Goal: Obtain resource: Obtain resource

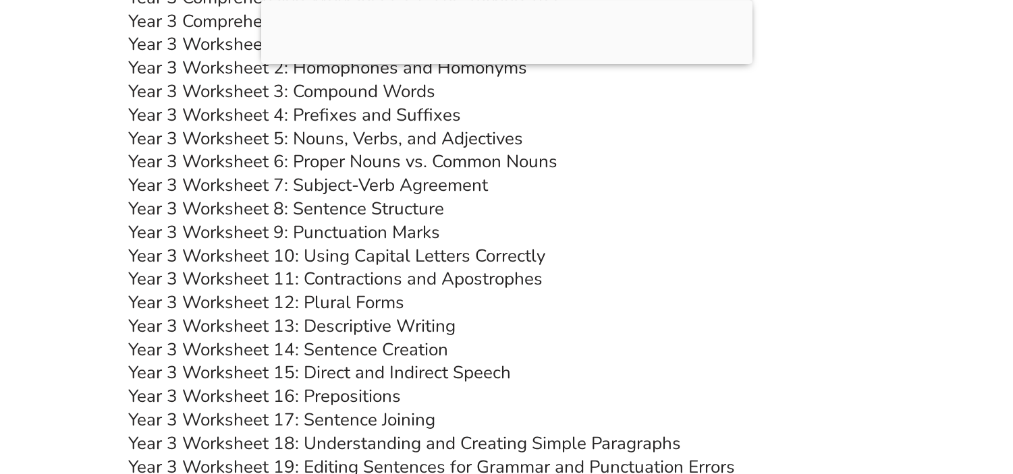
scroll to position [5084, 0]
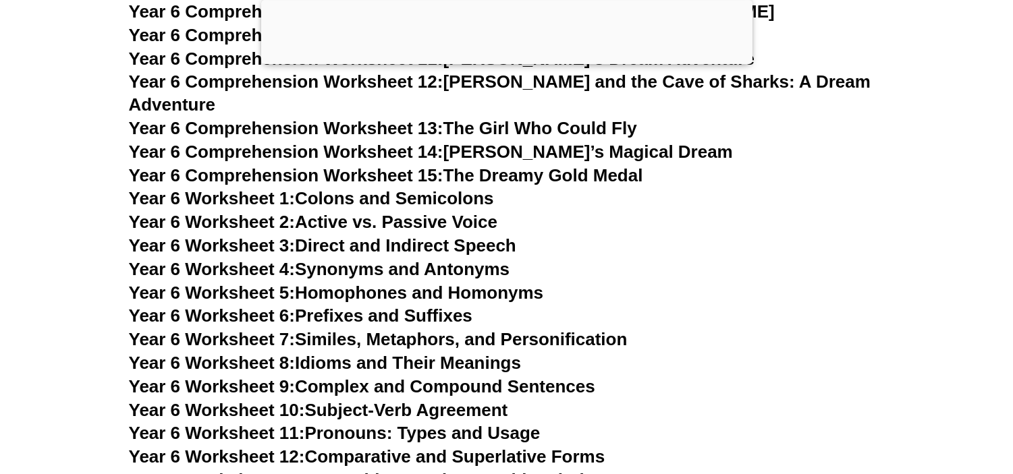
scroll to position [7720, 0]
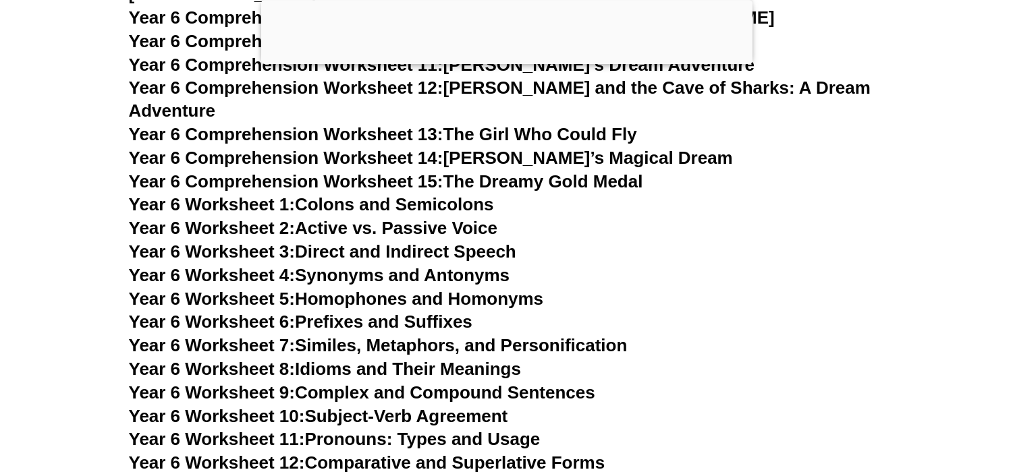
click at [765, 217] on h3 "Year 6 Worksheet 2: Active vs. Passive Voice" at bounding box center [507, 228] width 756 height 23
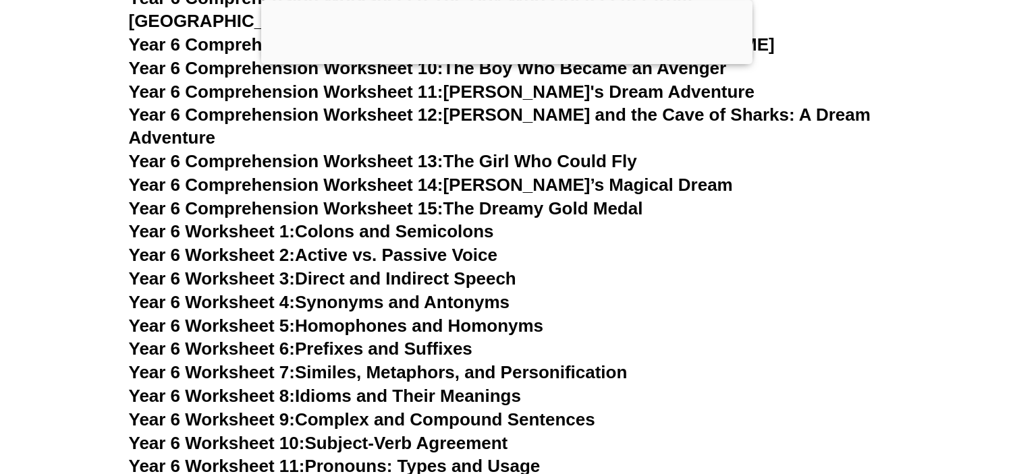
scroll to position [7690, 0]
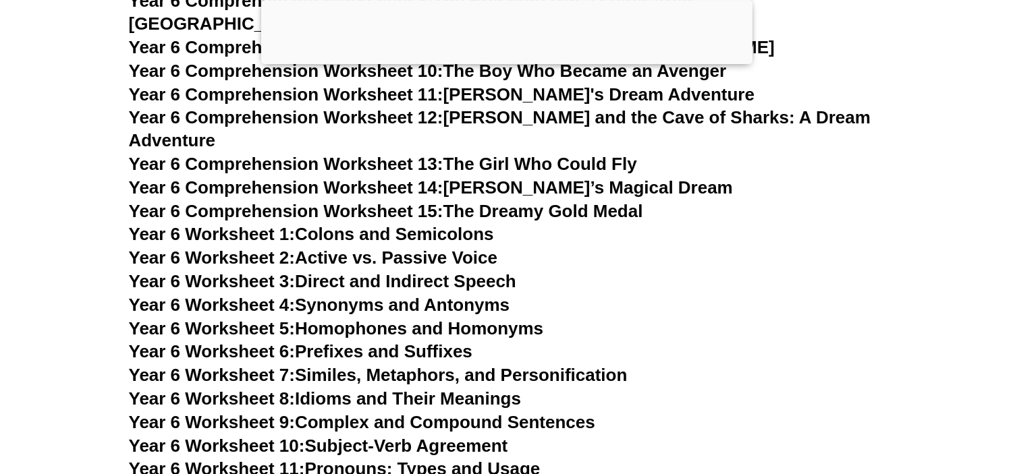
click at [704, 200] on h3 "Year 6 Comprehension Worksheet 15: The Dreamy Gold Medal" at bounding box center [507, 211] width 756 height 23
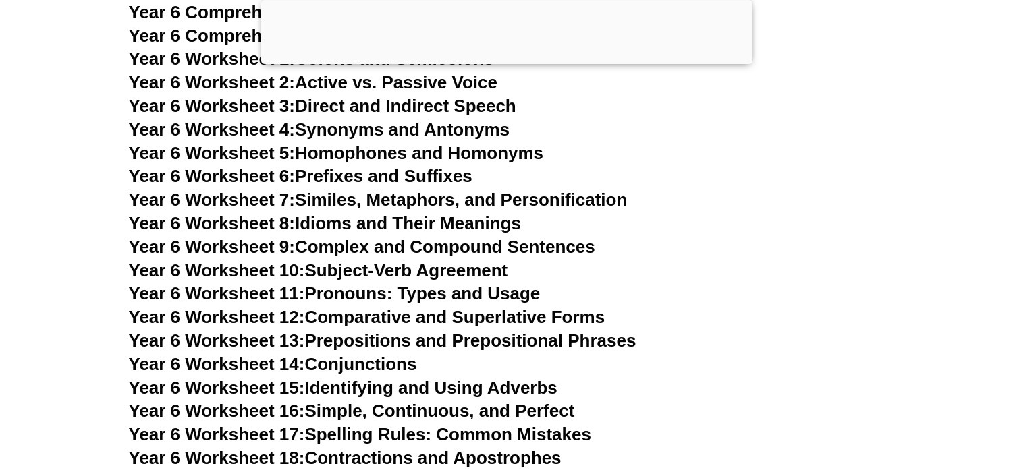
scroll to position [7850, 0]
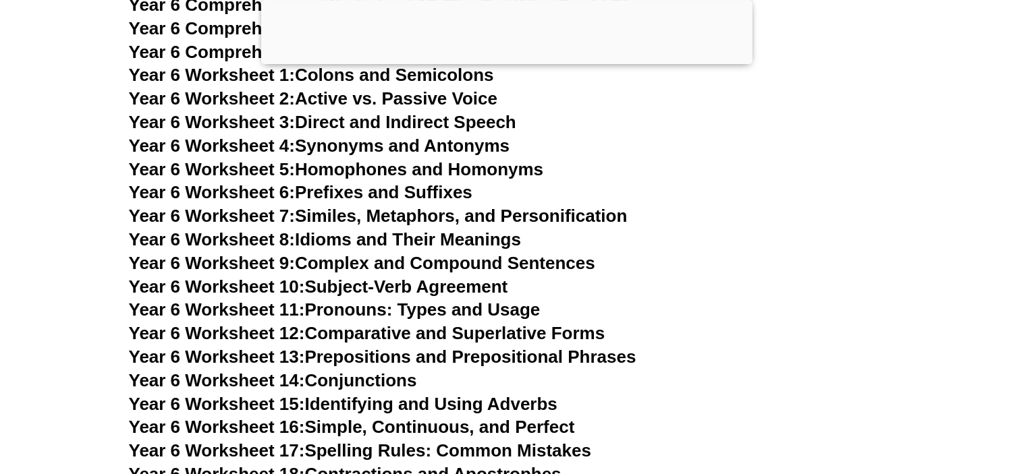
click at [759, 181] on h3 "Year 6 Worksheet 6: Prefixes and Suffixes" at bounding box center [507, 192] width 756 height 23
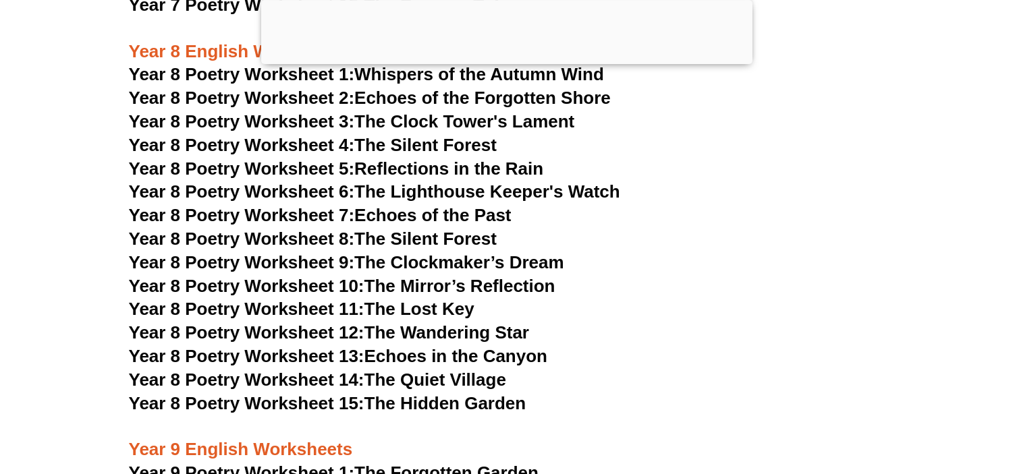
scroll to position [8889, 0]
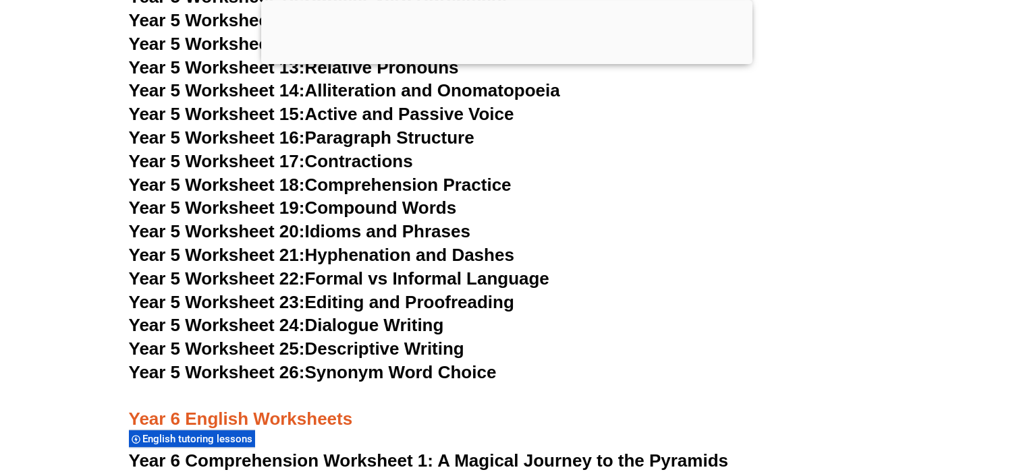
scroll to position [7265, 0]
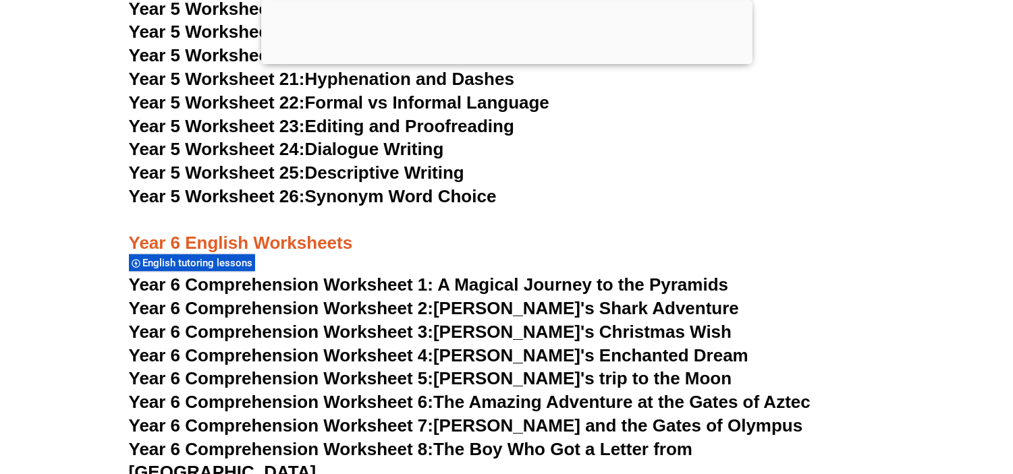
scroll to position [7465, 0]
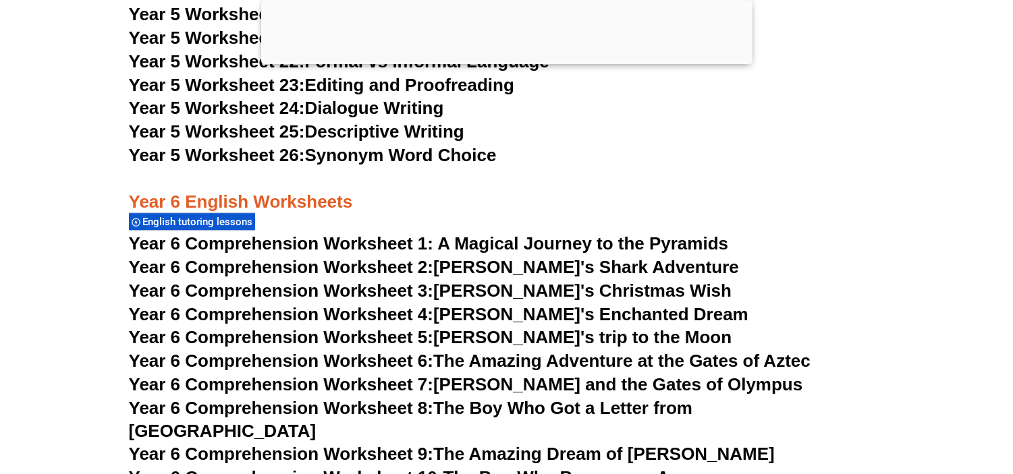
click at [750, 260] on h3 "Year 6 Comprehension Worksheet 2: Jake's Shark Adventure" at bounding box center [507, 267] width 756 height 23
click at [511, 61] on div at bounding box center [506, 61] width 491 height 0
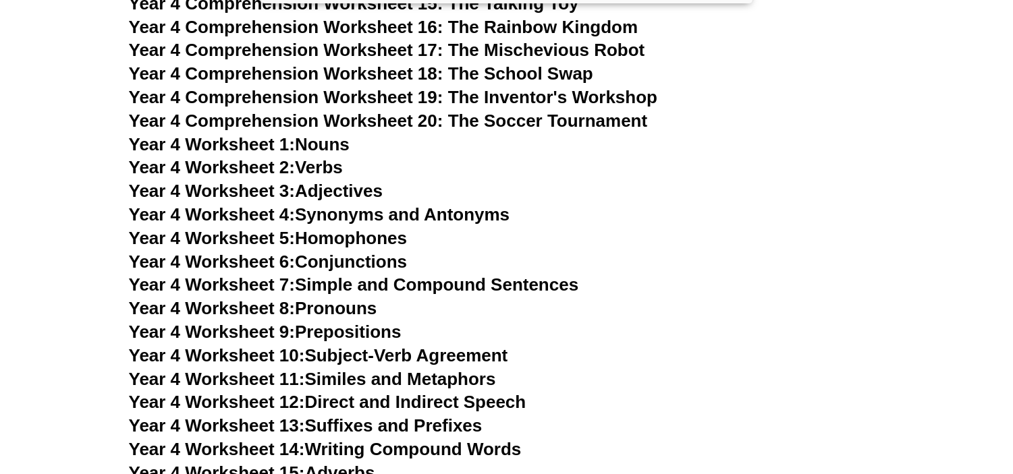
scroll to position [6875, 0]
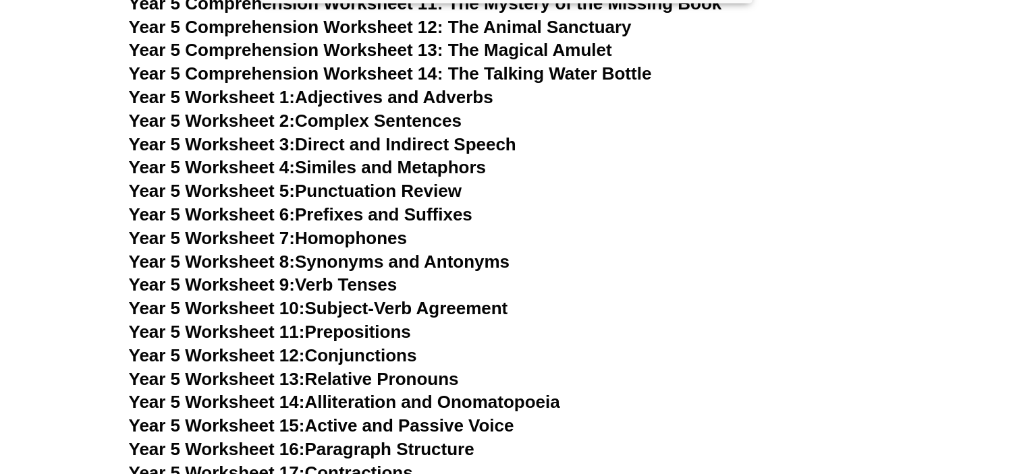
click at [326, 238] on link "Year 5 Worksheet 7: Homophones" at bounding box center [268, 238] width 279 height 20
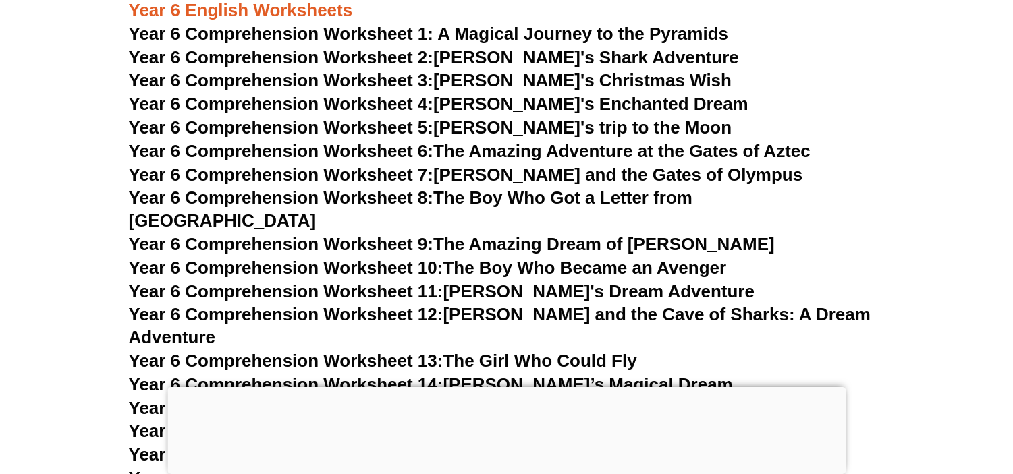
scroll to position [7421, 0]
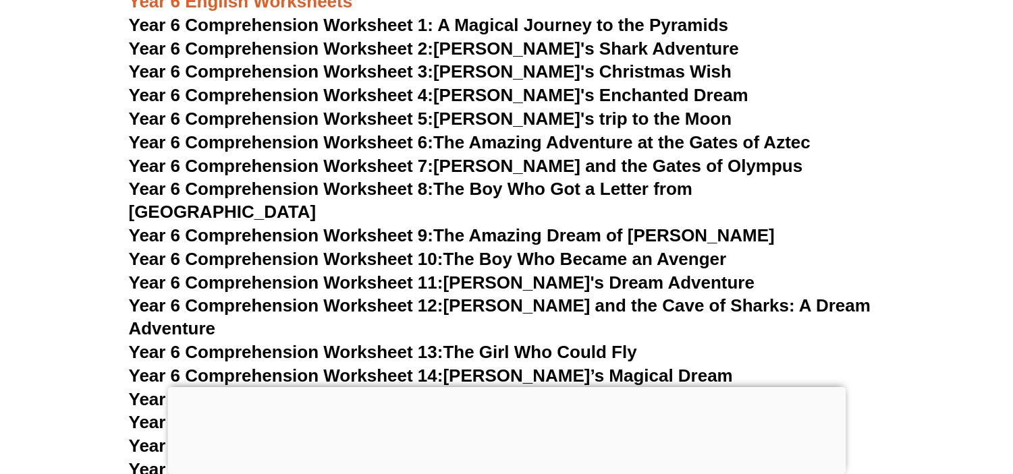
click at [497, 387] on div at bounding box center [506, 387] width 678 height 0
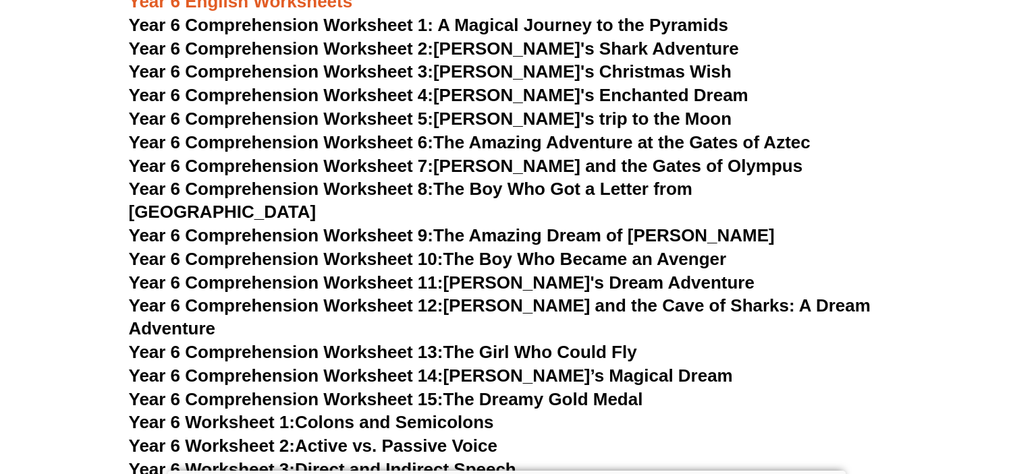
click at [443, 342] on span "Year 6 Comprehension Worksheet 13:" at bounding box center [286, 352] width 314 height 20
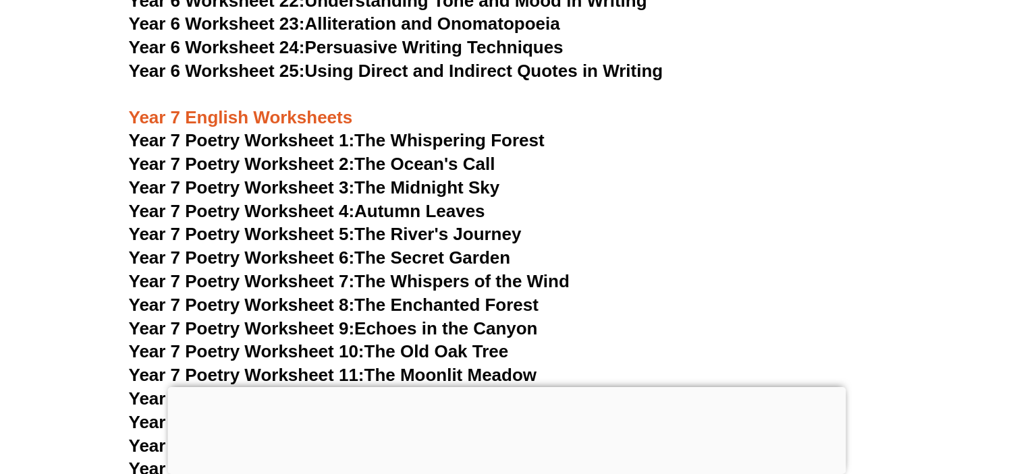
scroll to position [8517, 0]
click at [483, 131] on link "Year 7 Poetry Worksheet 1: The Whispering Forest" at bounding box center [337, 141] width 416 height 20
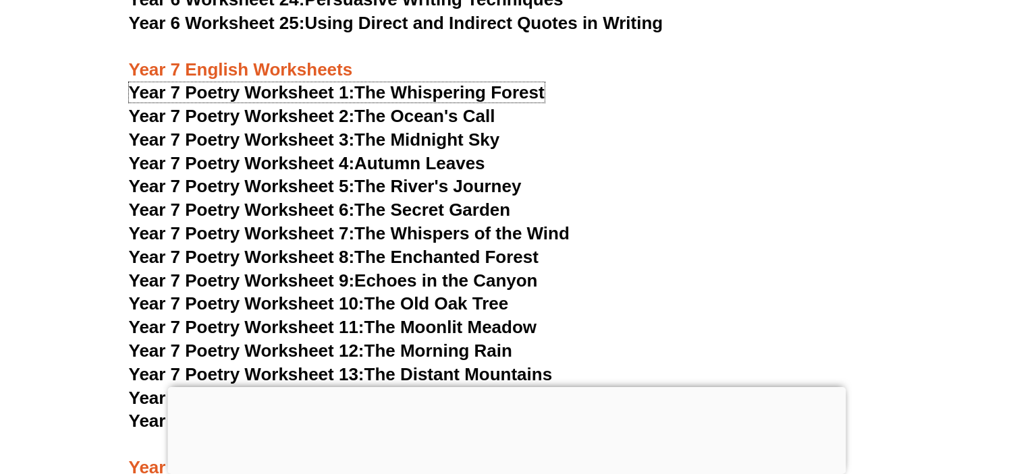
scroll to position [8591, 0]
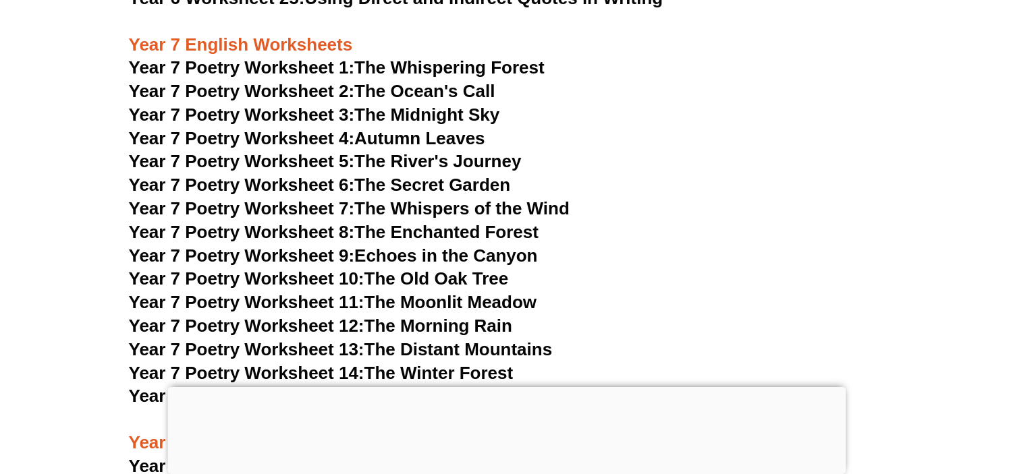
click at [463, 57] on link "Year 7 Poetry Worksheet 1: The Whispering Forest" at bounding box center [337, 67] width 416 height 20
click at [517, 222] on link "Year 7 Poetry Worksheet 8: The Enchanted Forest" at bounding box center [333, 232] width 409 height 20
click at [689, 221] on h3 "Year 7 Poetry Worksheet 8: The Enchanted Forest" at bounding box center [507, 232] width 756 height 23
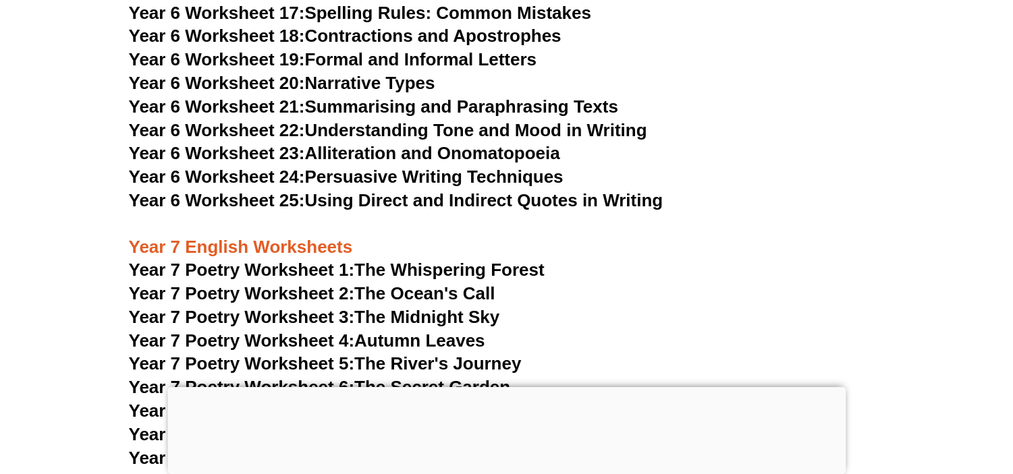
scroll to position [8372, 0]
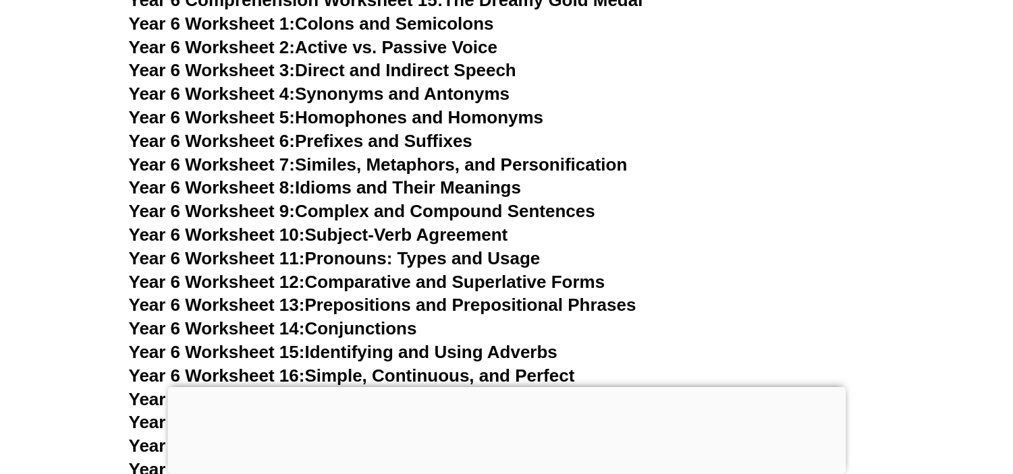
click at [707, 224] on h3 "Year 6 Worksheet 10: Subject-Verb Agreement" at bounding box center [507, 235] width 756 height 23
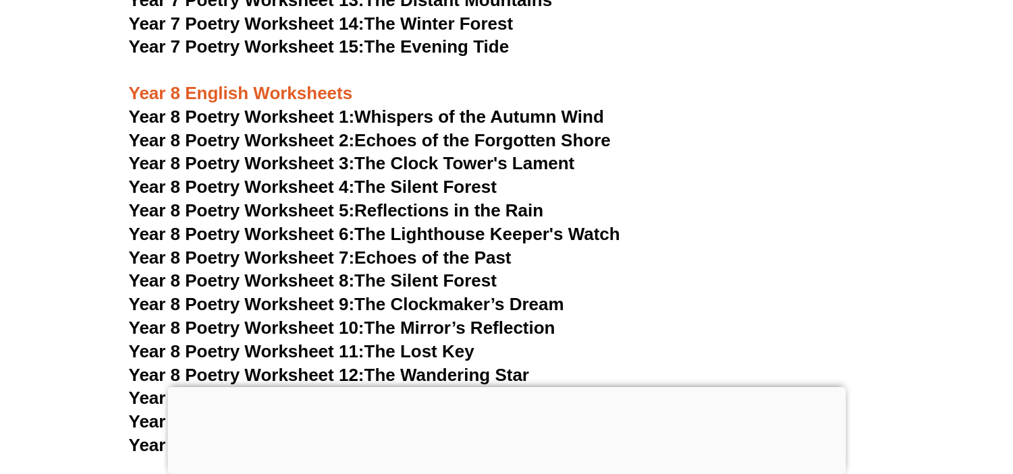
scroll to position [9064, 0]
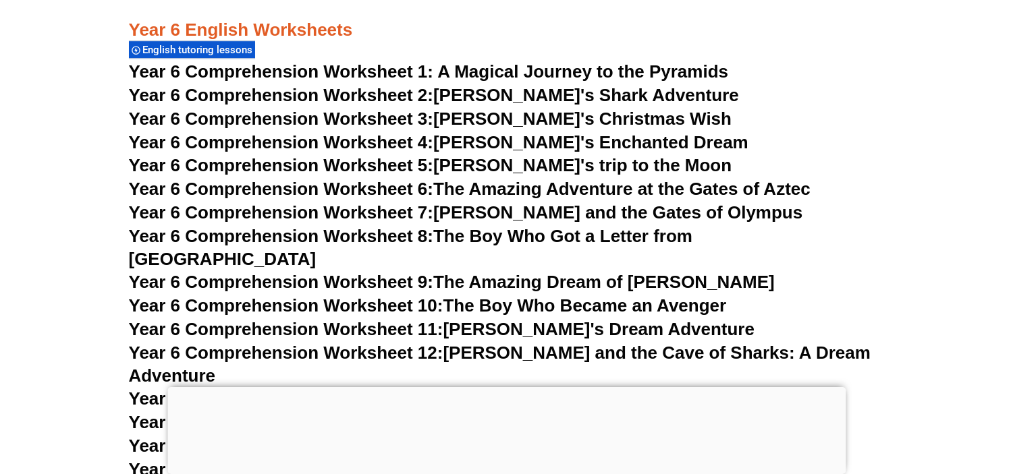
scroll to position [7523, 0]
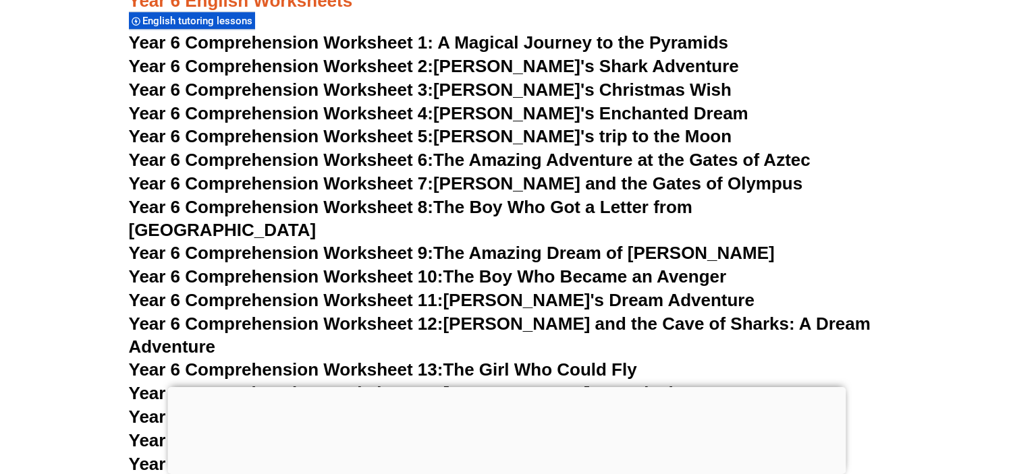
scroll to position [7590, 0]
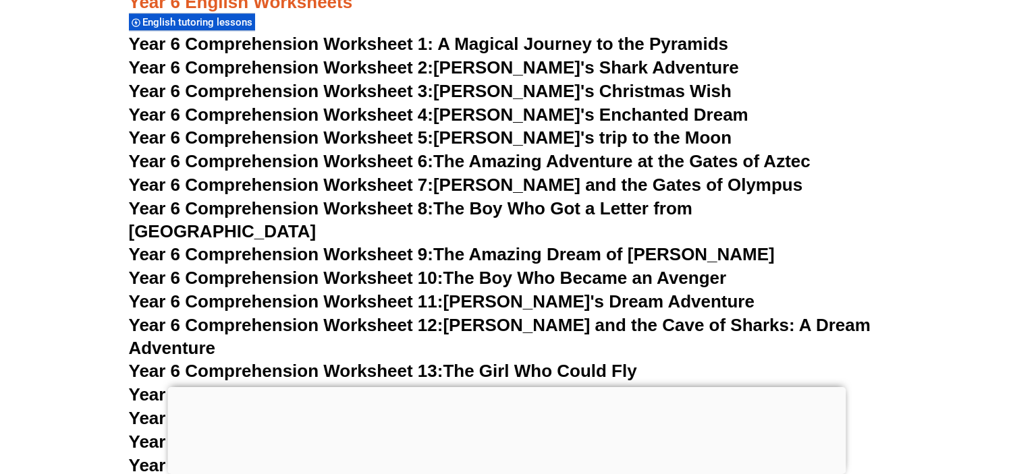
click at [366, 136] on span "Year 6 Comprehension Worksheet 5:" at bounding box center [281, 137] width 305 height 20
